Goal: Transaction & Acquisition: Purchase product/service

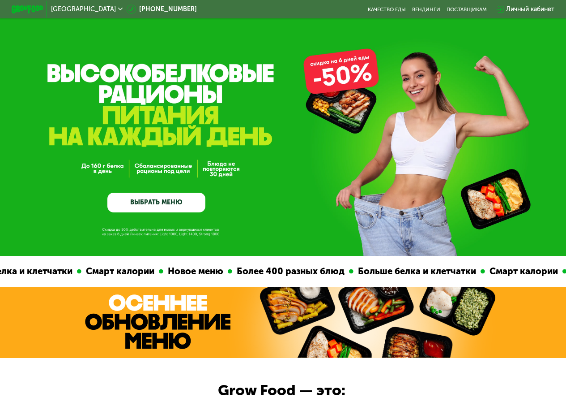
click at [545, 11] on div "Личный кабинет" at bounding box center [530, 8] width 48 height 9
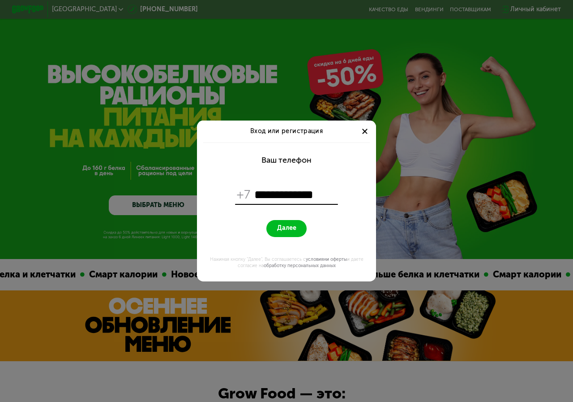
type input "**********"
click at [266, 220] on button "Далее" at bounding box center [286, 228] width 40 height 17
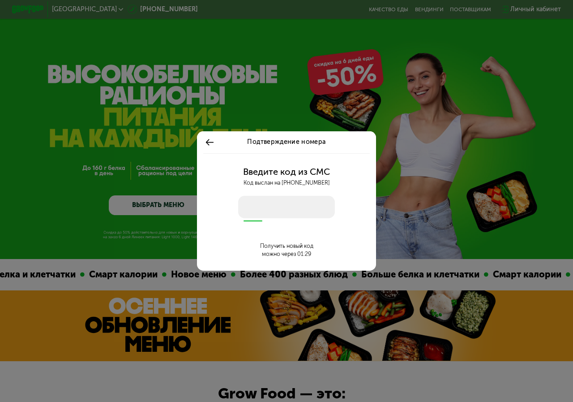
click at [261, 203] on input "number" at bounding box center [286, 207] width 97 height 22
type input "****"
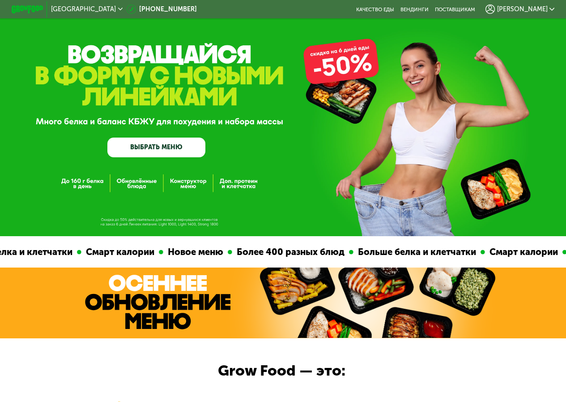
click at [135, 141] on link "ВЫБРАТЬ МЕНЮ" at bounding box center [156, 147] width 98 height 20
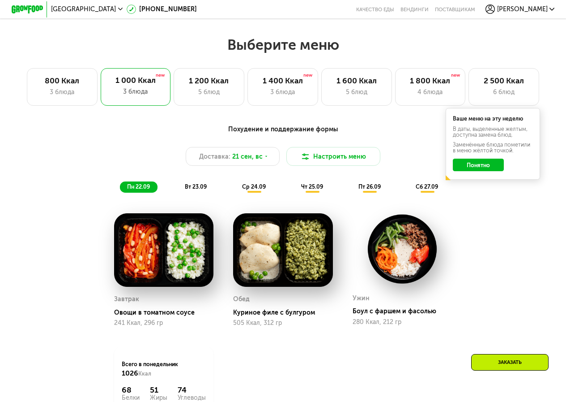
scroll to position [487, 0]
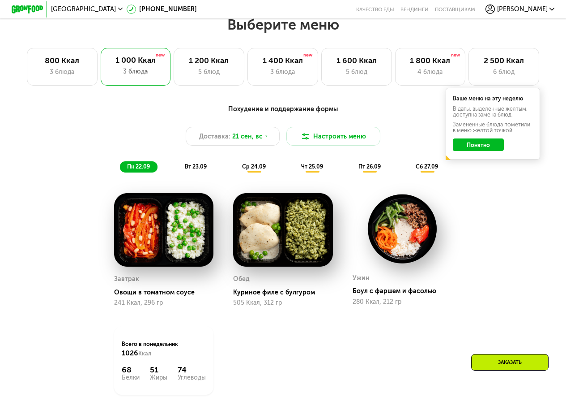
click at [495, 145] on button "Понятно" at bounding box center [478, 144] width 51 height 13
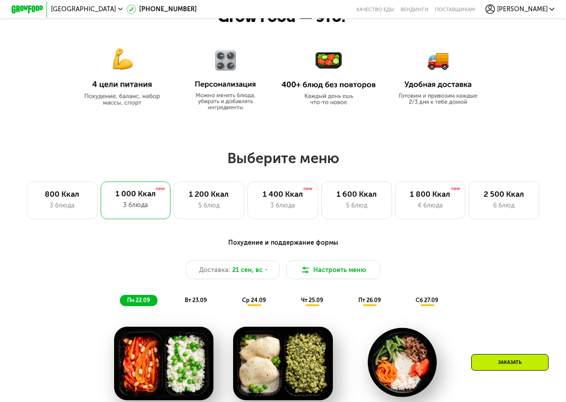
scroll to position [352, 0]
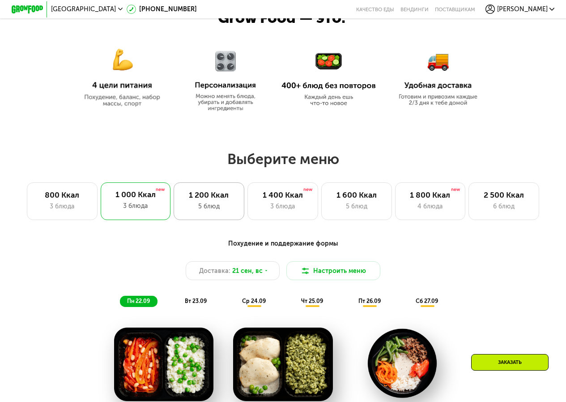
click at [222, 199] on div "1 200 Ккал" at bounding box center [209, 194] width 54 height 9
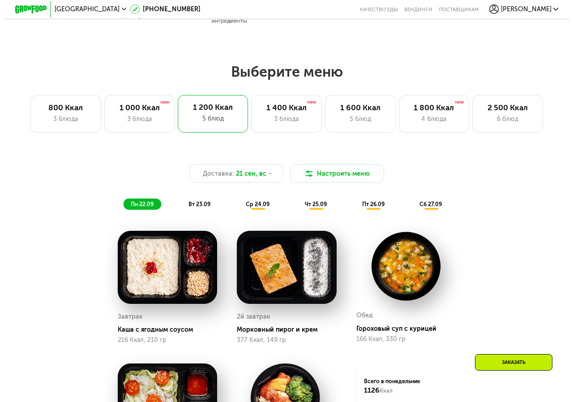
scroll to position [397, 0]
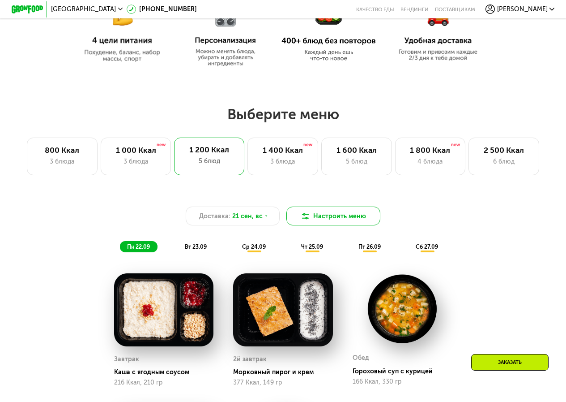
click at [331, 218] on button "Настроить меню" at bounding box center [333, 215] width 94 height 19
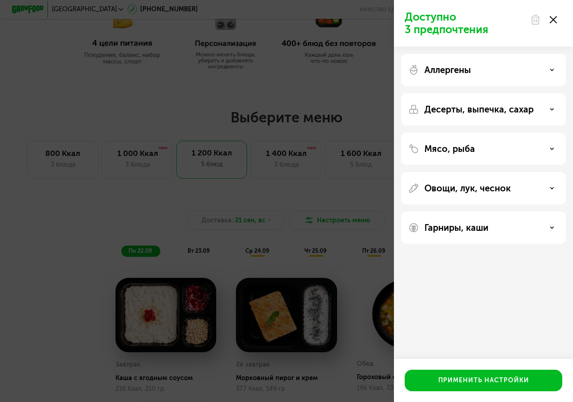
click at [482, 67] on div "Аллергены" at bounding box center [483, 69] width 150 height 11
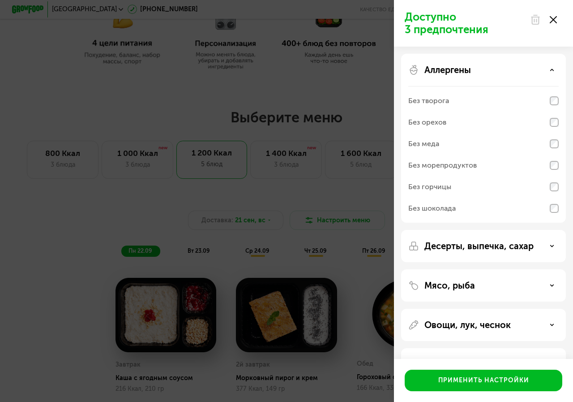
click at [468, 244] on p "Десерты, выпечка, сахар" at bounding box center [478, 245] width 109 height 11
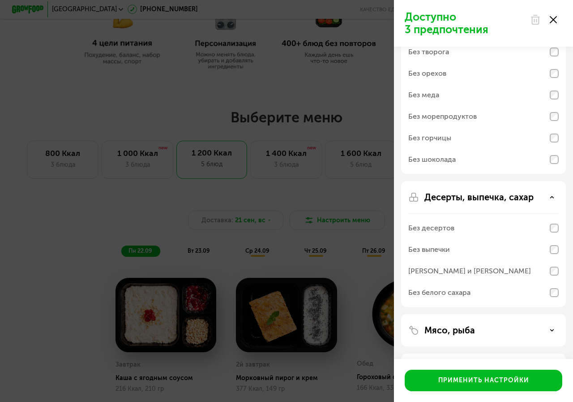
scroll to position [90, 0]
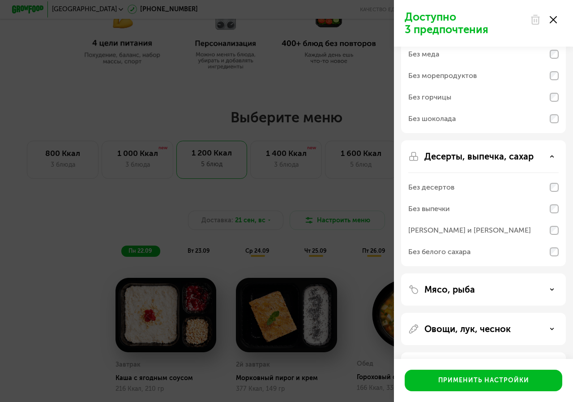
click at [470, 285] on p "Мясо, рыба" at bounding box center [449, 289] width 51 height 11
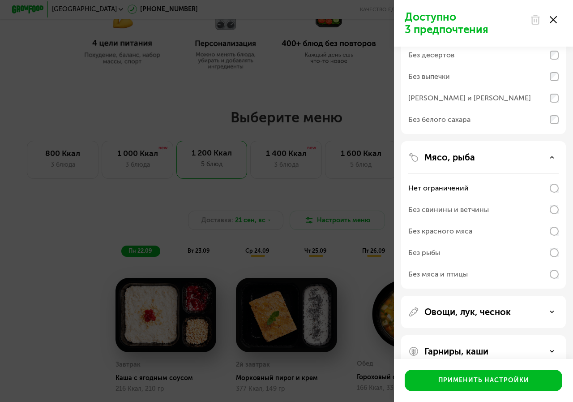
scroll to position [224, 0]
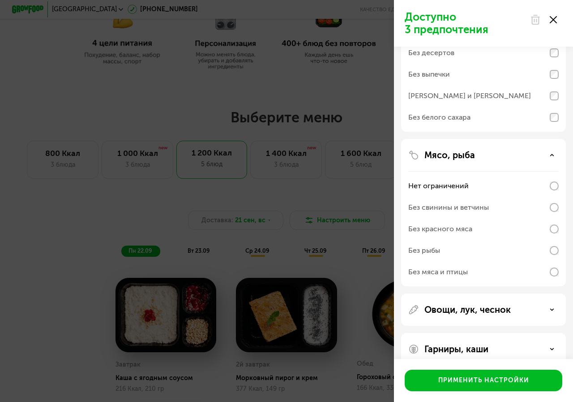
click at [477, 307] on p "Овощи, лук, чеснок" at bounding box center [467, 309] width 86 height 11
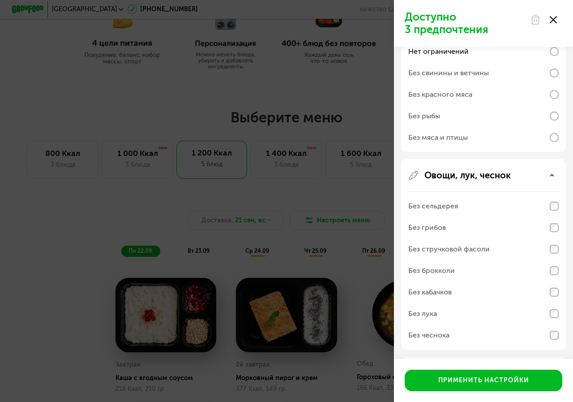
scroll to position [397, 0]
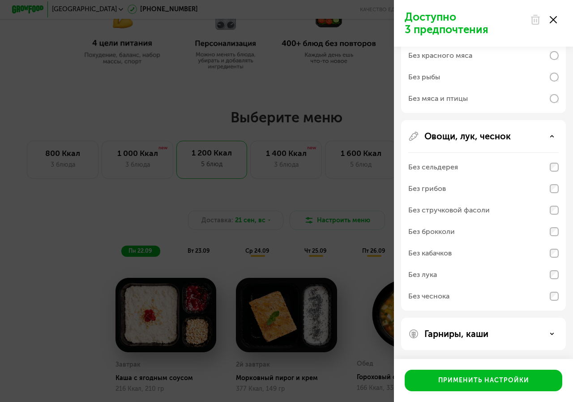
click at [466, 328] on p "Гарниры, каши" at bounding box center [456, 333] width 64 height 11
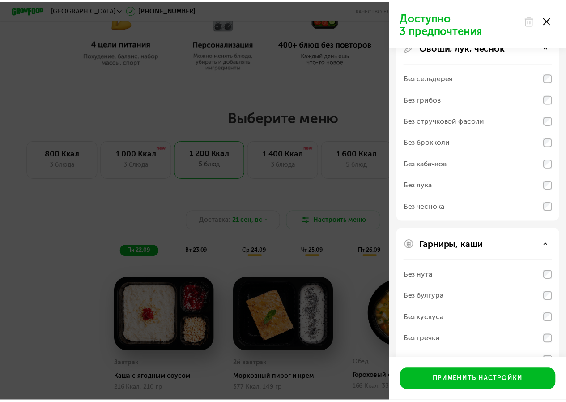
scroll to position [512, 0]
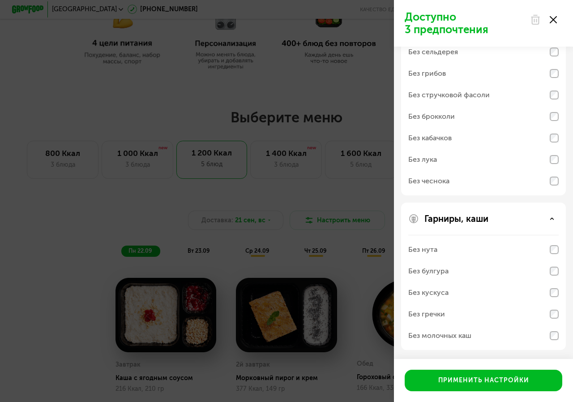
click at [369, 335] on div "Доступно 3 предпочтения Аллергены Без творога Без орехов Без меда Без морепроду…" at bounding box center [286, 201] width 573 height 402
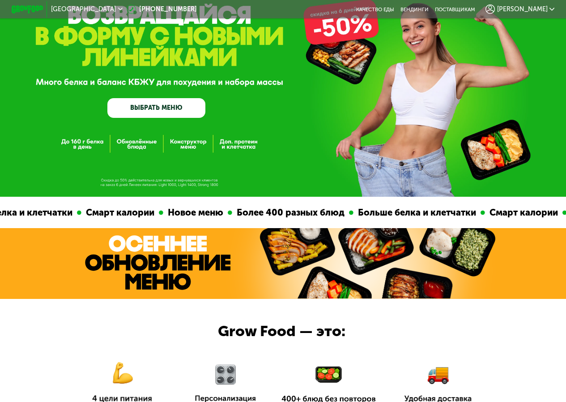
scroll to position [39, 0]
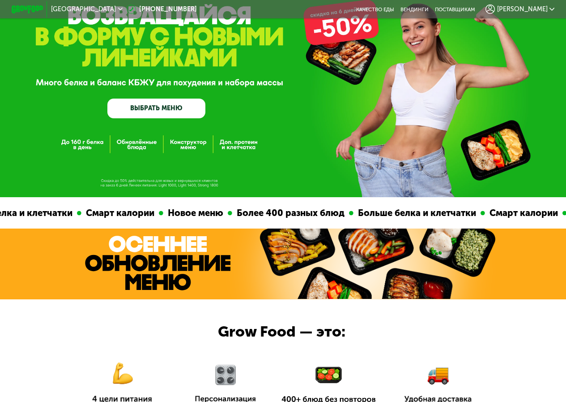
click at [145, 115] on link "ВЫБРАТЬ МЕНЮ" at bounding box center [156, 108] width 98 height 20
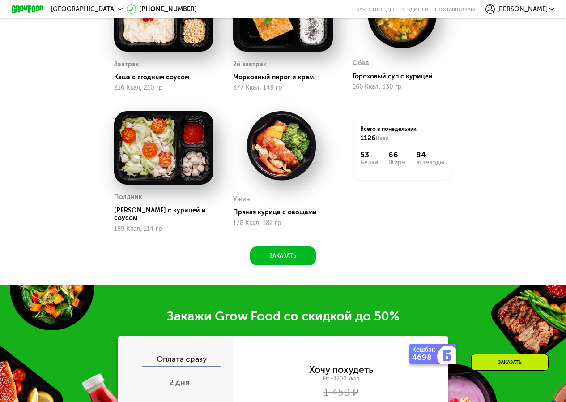
scroll to position [666, 0]
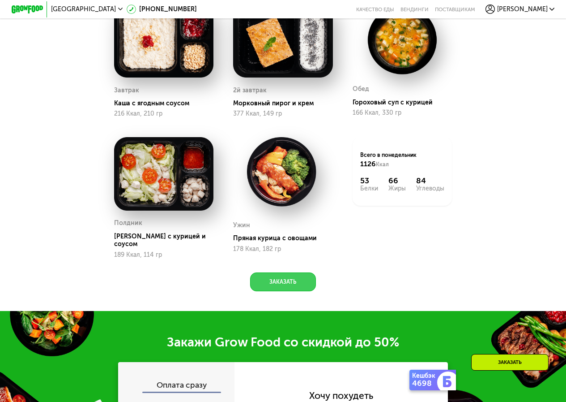
click at [283, 280] on button "Заказать" at bounding box center [282, 281] width 65 height 19
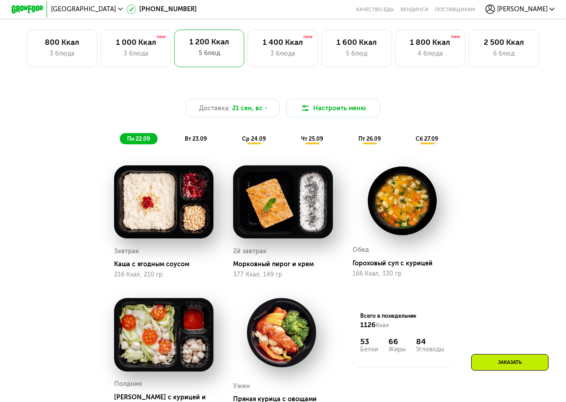
scroll to position [484, 0]
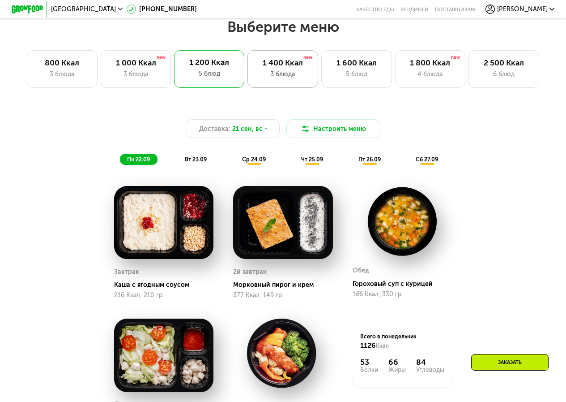
click at [282, 77] on div "3 блюда" at bounding box center [283, 73] width 54 height 9
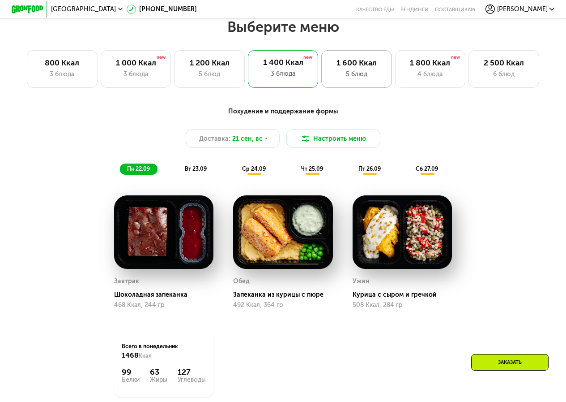
click at [360, 68] on div "1 600 Ккал" at bounding box center [356, 62] width 54 height 9
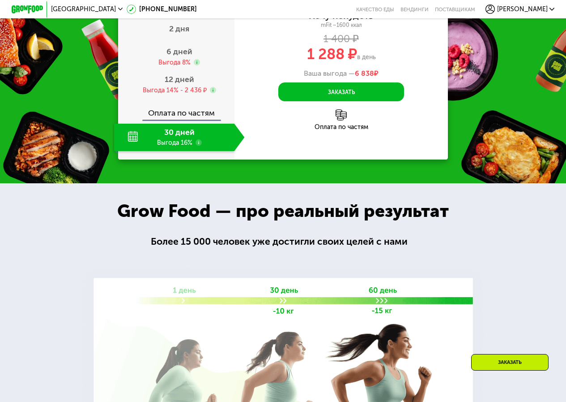
scroll to position [932, 0]
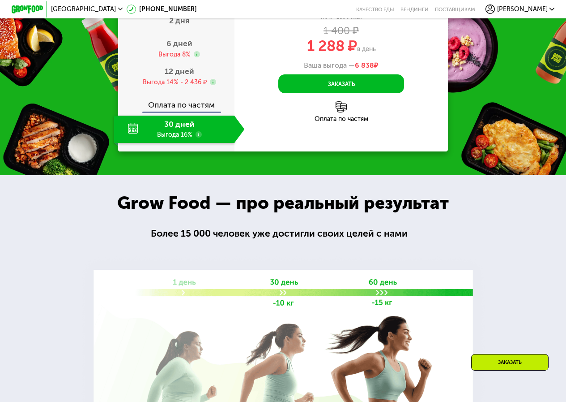
click at [169, 143] on div "30 дней Выгода 16%" at bounding box center [174, 128] width 120 height 27
click at [198, 137] on use at bounding box center [199, 134] width 6 height 6
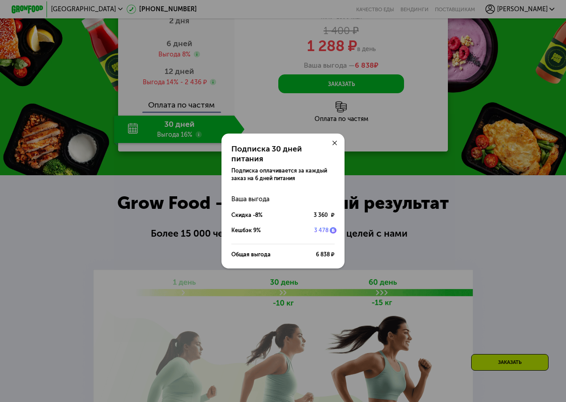
click at [339, 145] on div at bounding box center [334, 142] width 19 height 19
click at [337, 145] on use at bounding box center [335, 143] width 5 height 5
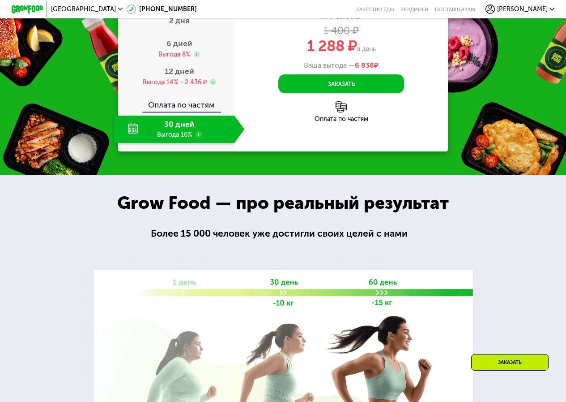
click at [340, 112] on img at bounding box center [341, 106] width 11 height 11
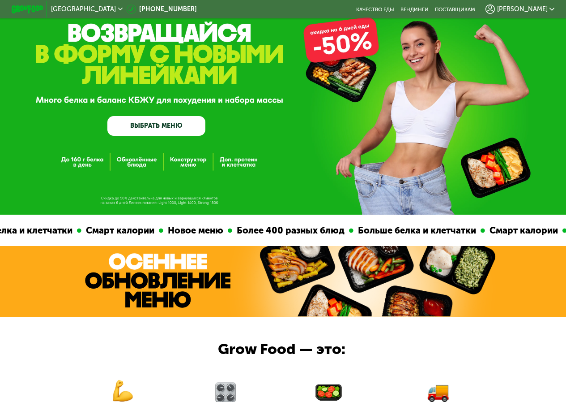
scroll to position [0, 0]
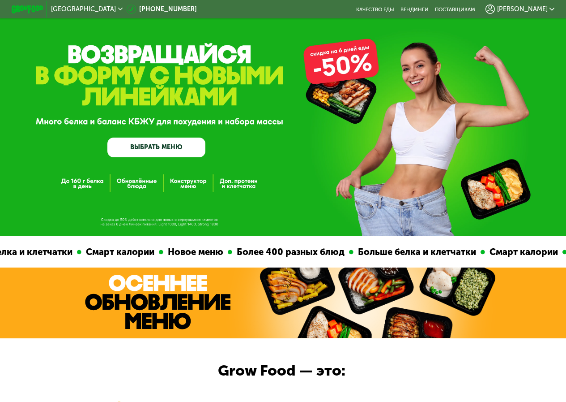
click at [552, 11] on div "[PERSON_NAME]" at bounding box center [520, 8] width 68 height 9
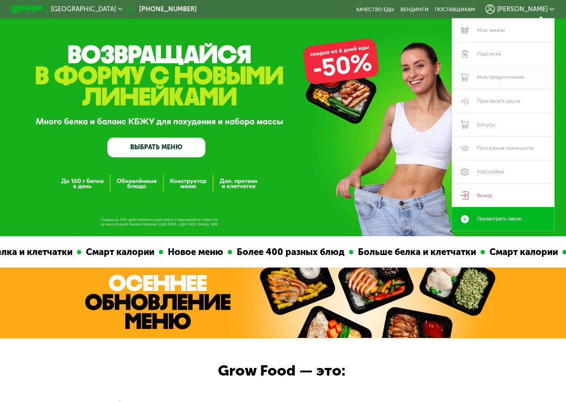
click at [509, 72] on link "Мои предпочтения" at bounding box center [503, 77] width 102 height 24
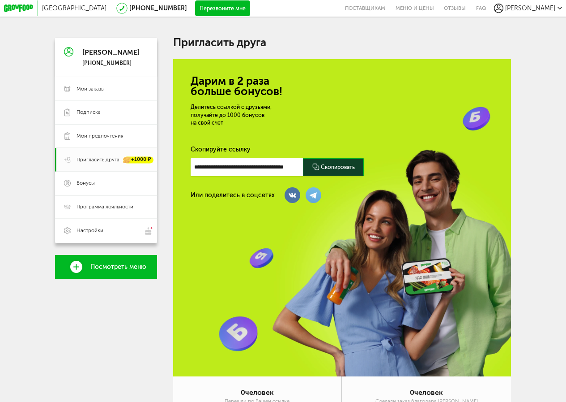
click at [103, 108] on link "Подписка" at bounding box center [106, 113] width 102 height 24
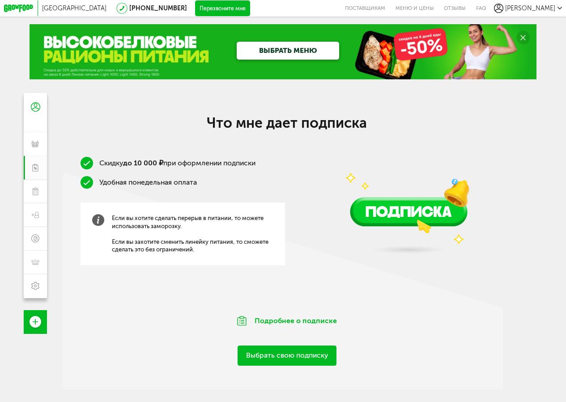
click at [293, 364] on link "Выбрать свою подписку" at bounding box center [287, 355] width 99 height 20
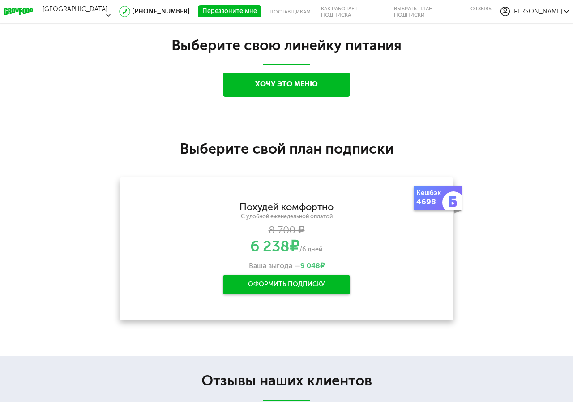
scroll to position [676, 0]
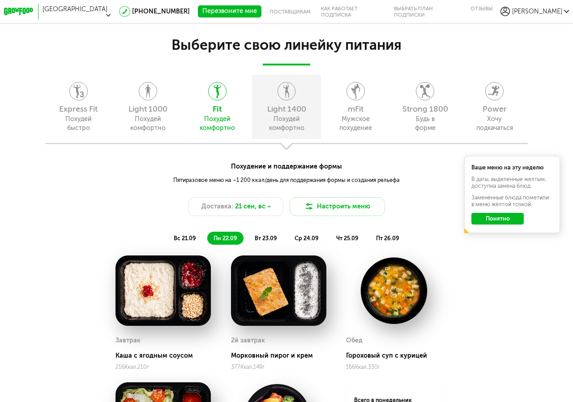
click at [299, 89] on div "Light 1400 Похудей комфортно" at bounding box center [286, 107] width 69 height 64
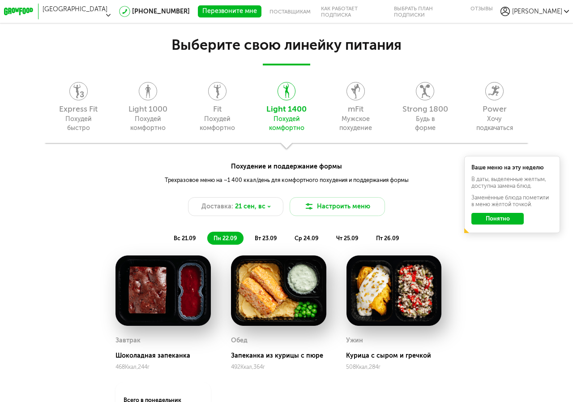
click at [504, 220] on button "Понятно" at bounding box center [497, 219] width 52 height 12
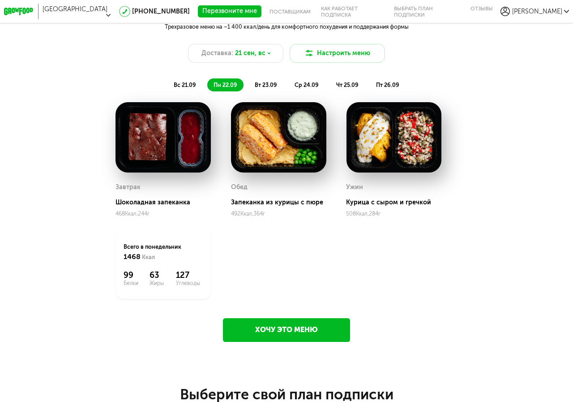
scroll to position [855, 0]
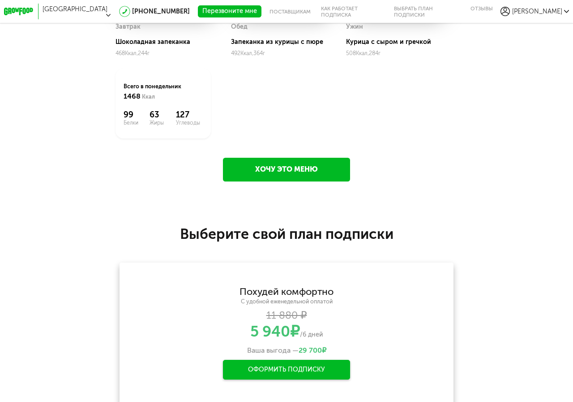
click at [344, 172] on link "Хочу это меню" at bounding box center [286, 170] width 127 height 24
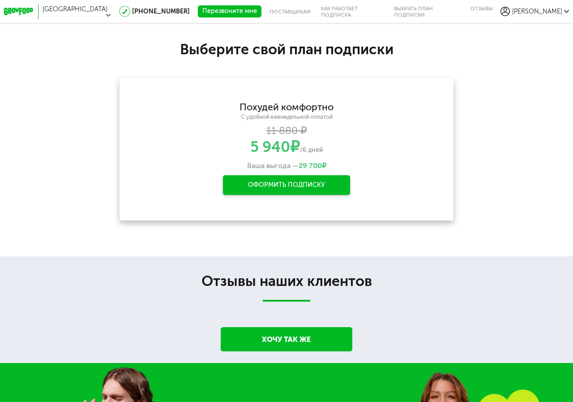
scroll to position [1174, 0]
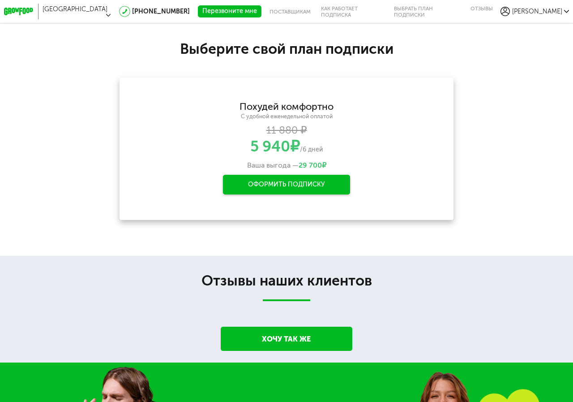
click at [323, 187] on div "Оформить подписку" at bounding box center [286, 185] width 127 height 20
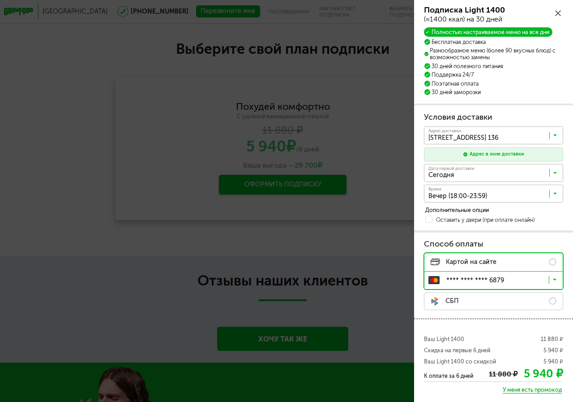
click at [558, 12] on icon at bounding box center [558, 13] width 6 height 6
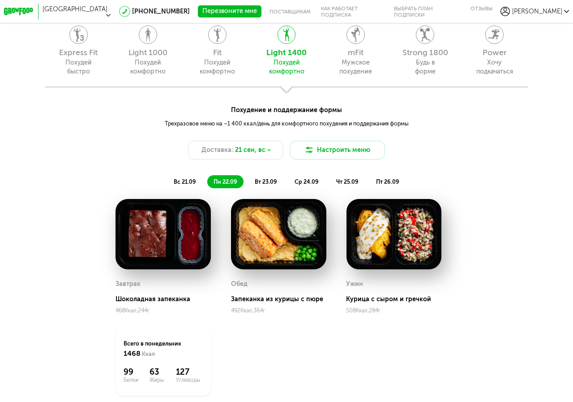
scroll to position [761, 0]
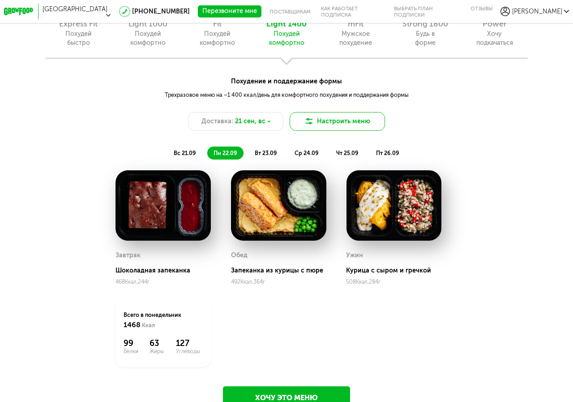
click at [344, 121] on button "Настроить меню" at bounding box center [337, 121] width 95 height 19
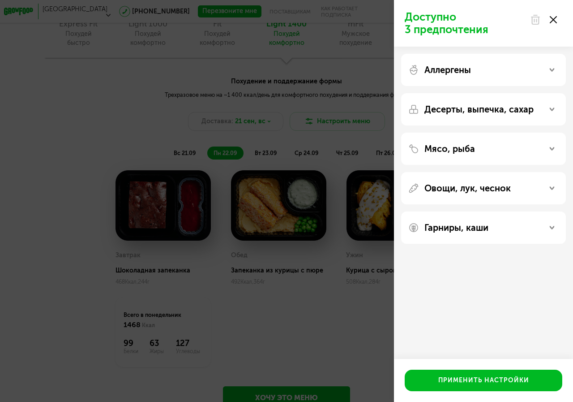
click at [551, 17] on use at bounding box center [553, 19] width 7 height 7
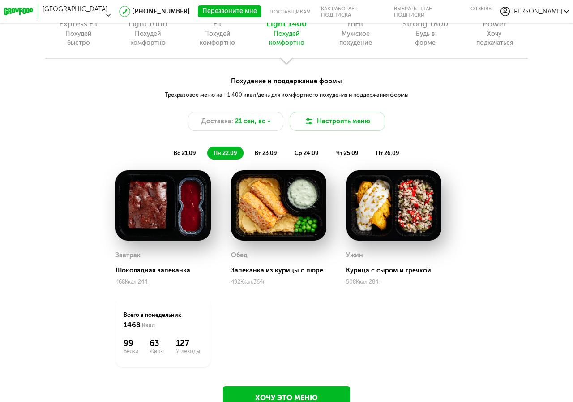
click at [17, 8] on icon at bounding box center [19, 12] width 30 height 8
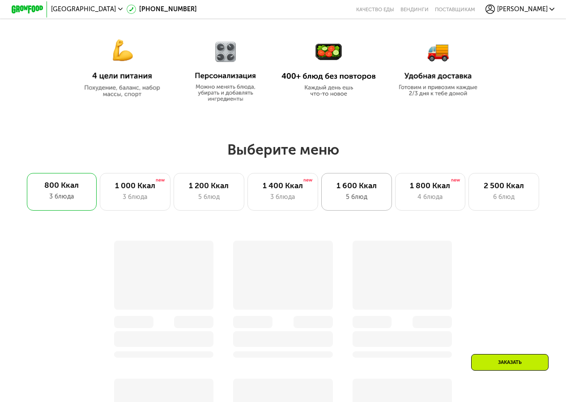
click at [358, 188] on div "1 600 Ккал" at bounding box center [356, 185] width 54 height 9
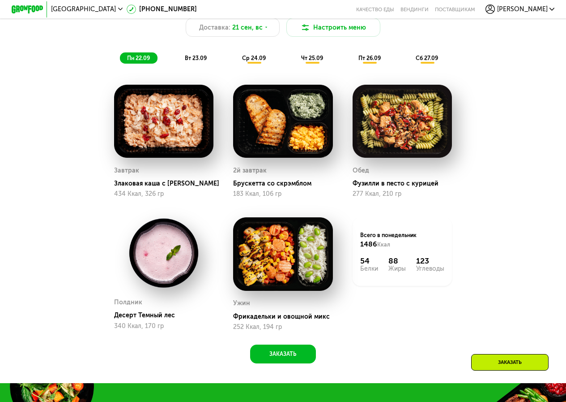
scroll to position [630, 0]
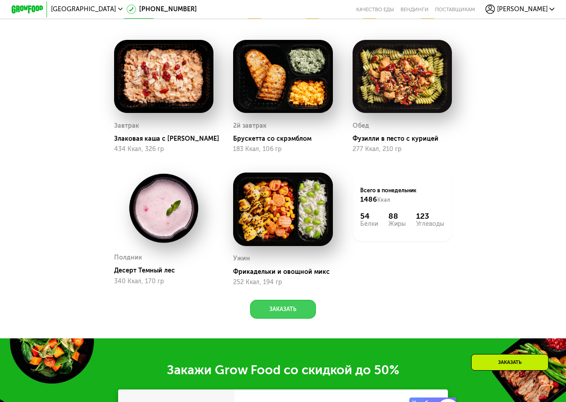
click at [283, 318] on button "Заказать" at bounding box center [282, 308] width 65 height 19
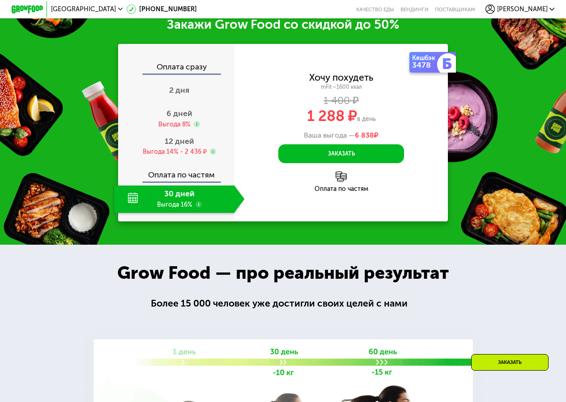
scroll to position [977, 0]
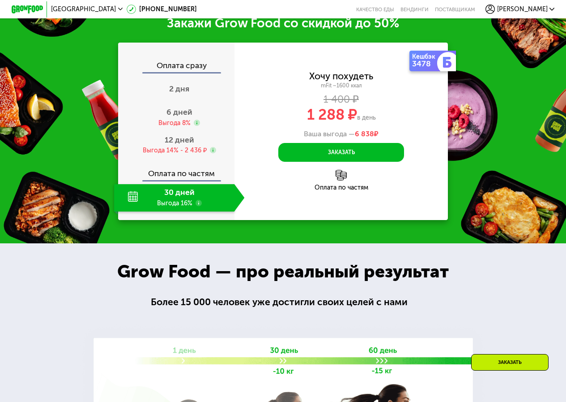
click at [196, 206] on use at bounding box center [199, 203] width 6 height 6
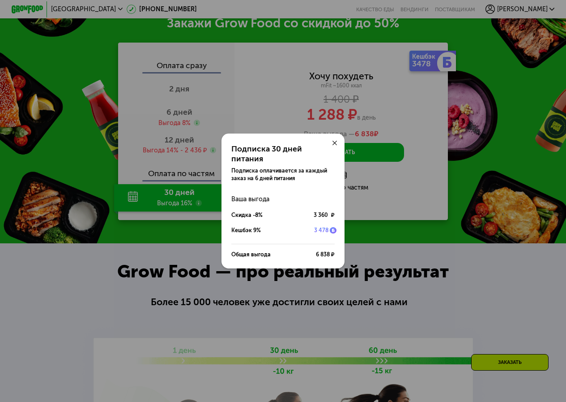
click at [337, 145] on icon at bounding box center [335, 143] width 5 height 5
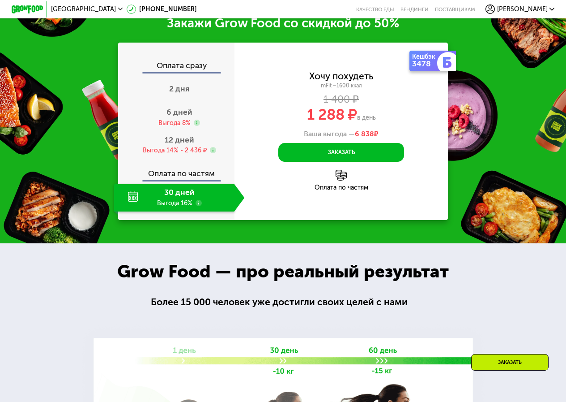
click at [128, 209] on div "30 дней Выгода 16%" at bounding box center [174, 197] width 120 height 27
click at [363, 157] on button "Заказать" at bounding box center [341, 152] width 126 height 19
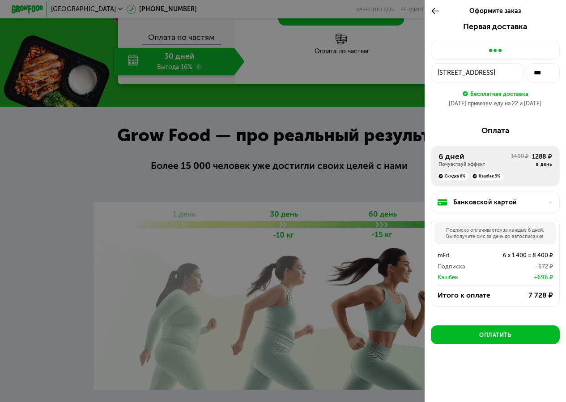
scroll to position [1156, 0]
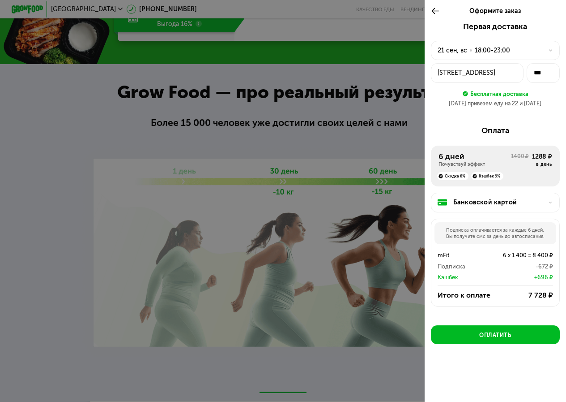
click at [434, 7] on icon at bounding box center [435, 10] width 9 height 9
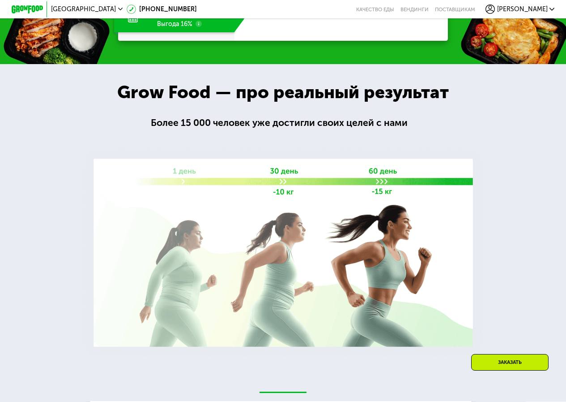
click at [489, 367] on div "Заказать" at bounding box center [509, 362] width 77 height 17
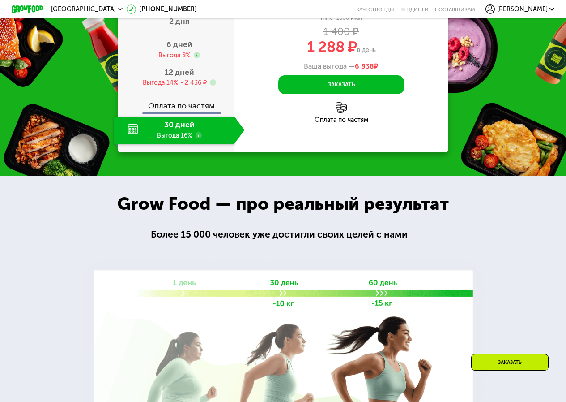
scroll to position [977, 0]
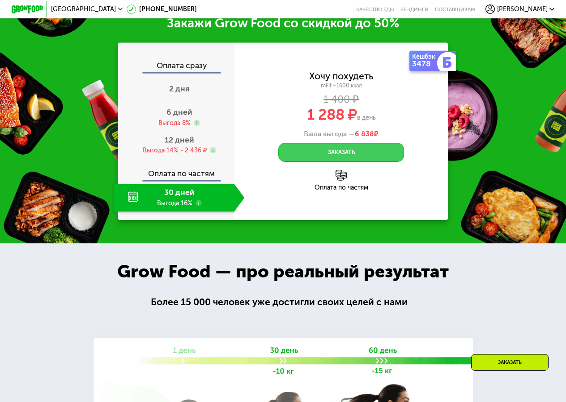
click at [333, 154] on button "Заказать" at bounding box center [341, 152] width 126 height 19
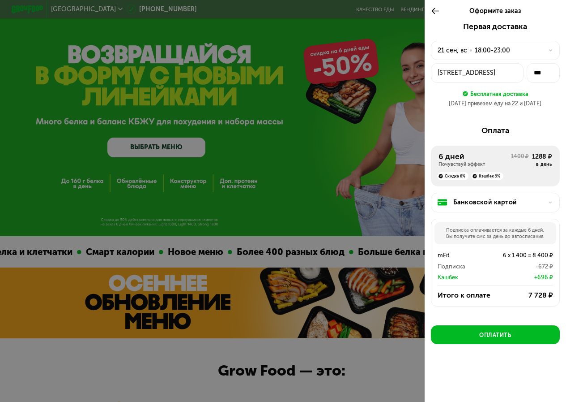
click at [483, 77] on div "улица Подвойского, 36к1" at bounding box center [477, 72] width 79 height 9
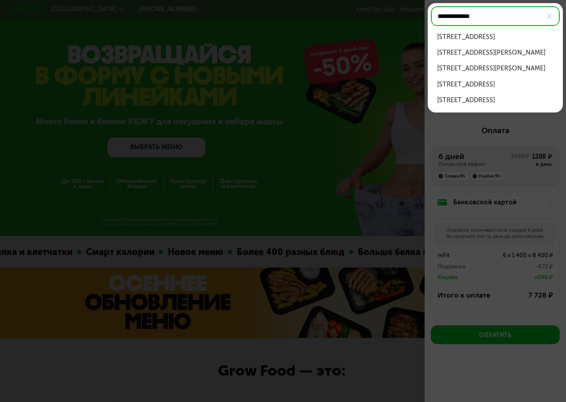
click at [498, 37] on div "ул Съезжинская, д 19" at bounding box center [495, 36] width 116 height 9
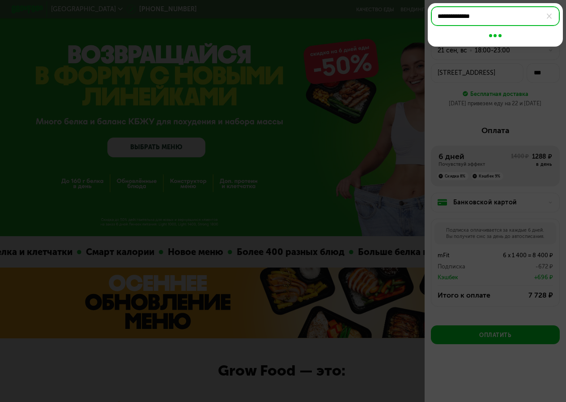
type input "**********"
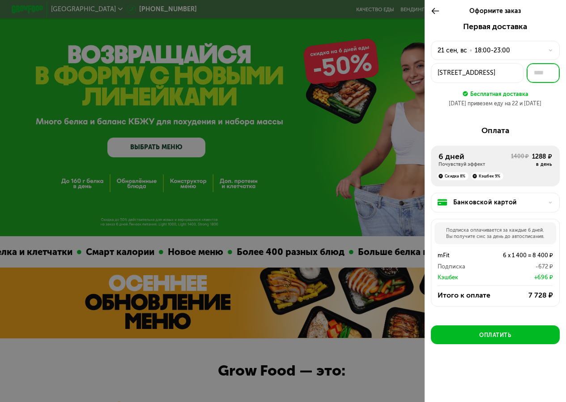
click at [538, 76] on input "text" at bounding box center [543, 73] width 33 height 20
type input "**"
click at [449, 158] on div "6 дней" at bounding box center [475, 156] width 73 height 9
